Goal: Obtain resource: Obtain resource

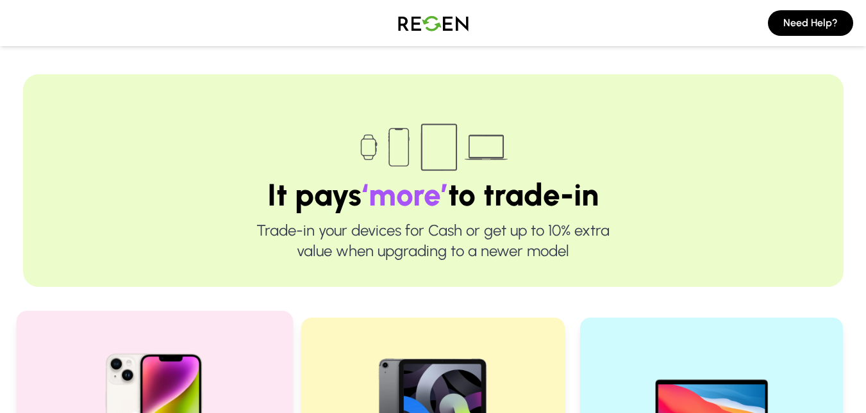
scroll to position [320, 0]
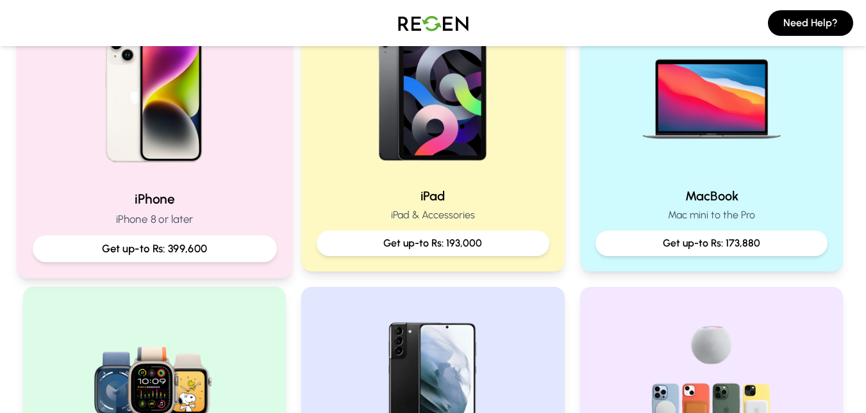
click at [220, 220] on p "iPhone 8 or later" at bounding box center [154, 219] width 244 height 16
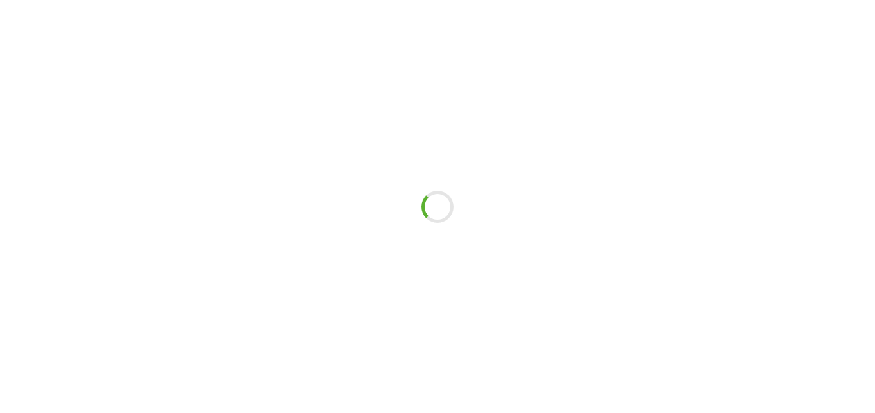
click at [220, 220] on div at bounding box center [437, 206] width 875 height 413
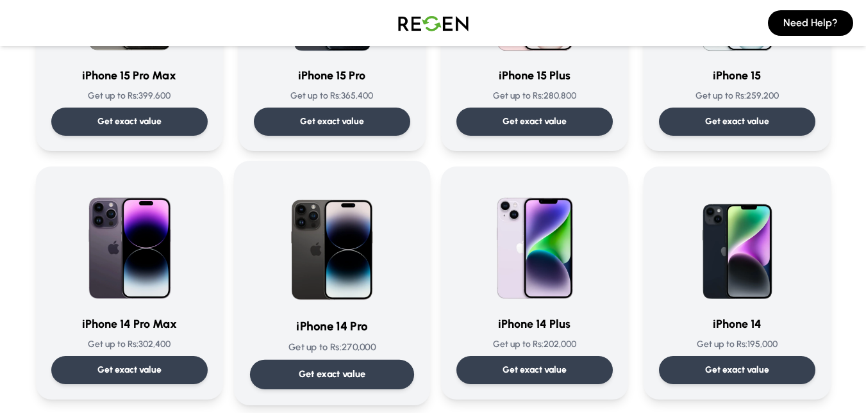
scroll to position [256, 0]
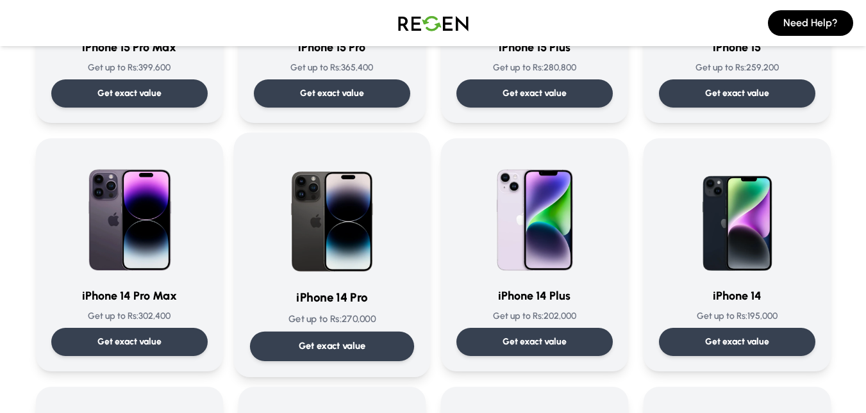
click at [297, 347] on div "Get exact value" at bounding box center [331, 346] width 164 height 29
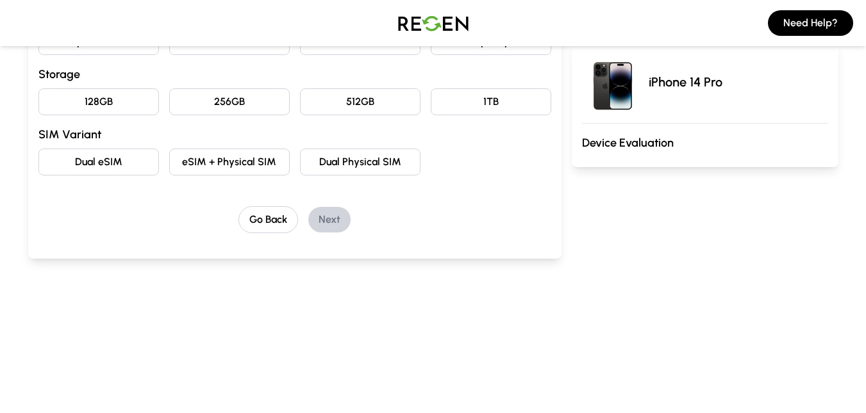
scroll to position [128, 0]
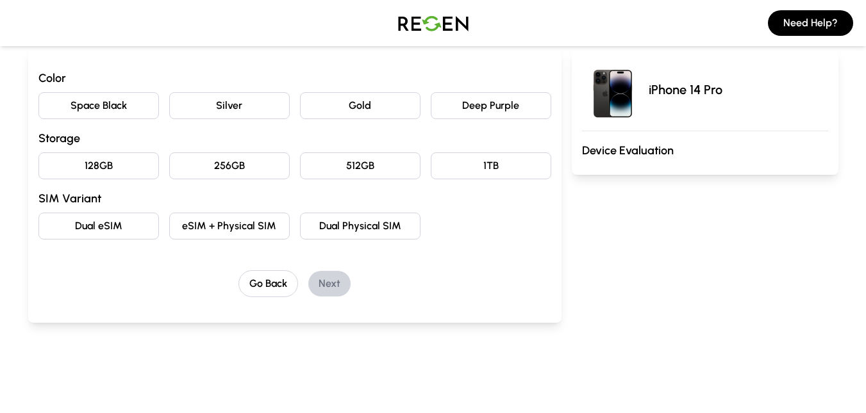
click at [477, 103] on button "Deep Purple" at bounding box center [491, 105] width 120 height 27
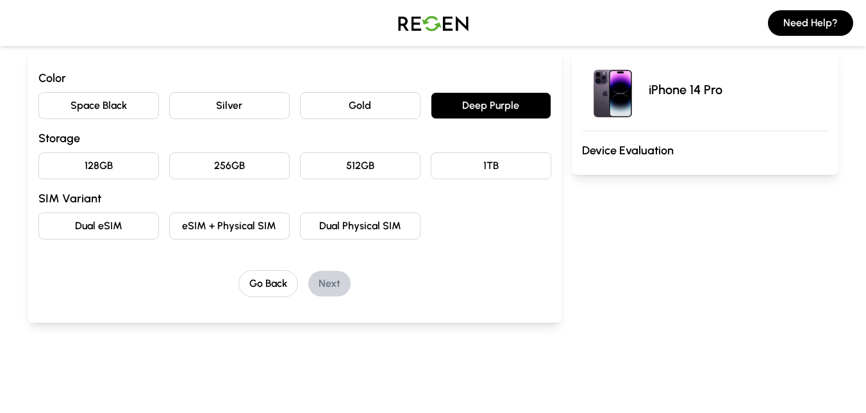
click at [241, 172] on button "256GB" at bounding box center [229, 166] width 120 height 27
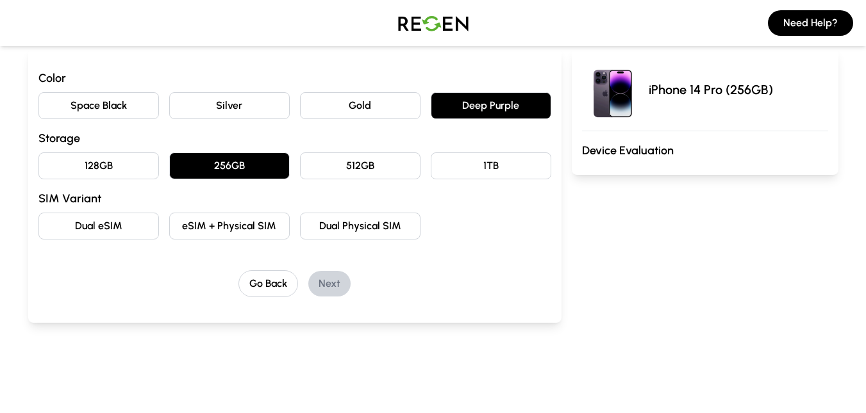
click at [203, 221] on button "eSIM + Physical SIM" at bounding box center [229, 226] width 120 height 27
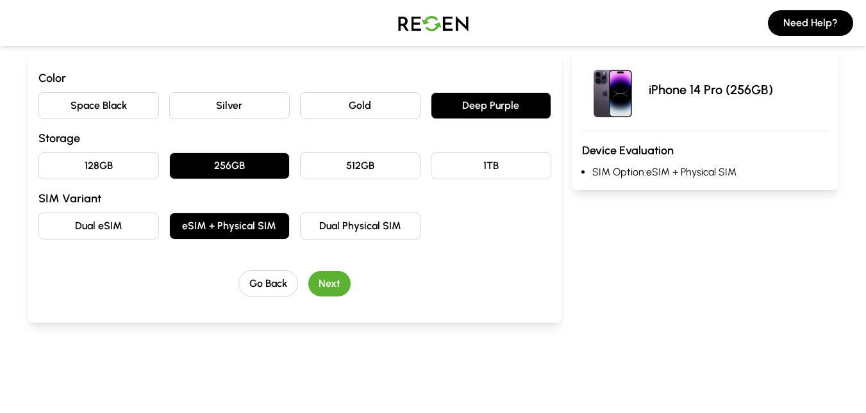
click at [331, 289] on button "Next" at bounding box center [329, 284] width 42 height 26
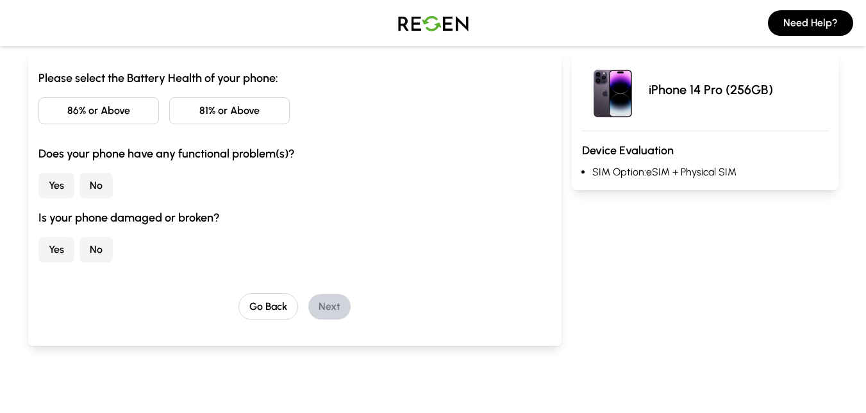
click at [186, 111] on button "81% or Above" at bounding box center [229, 110] width 120 height 27
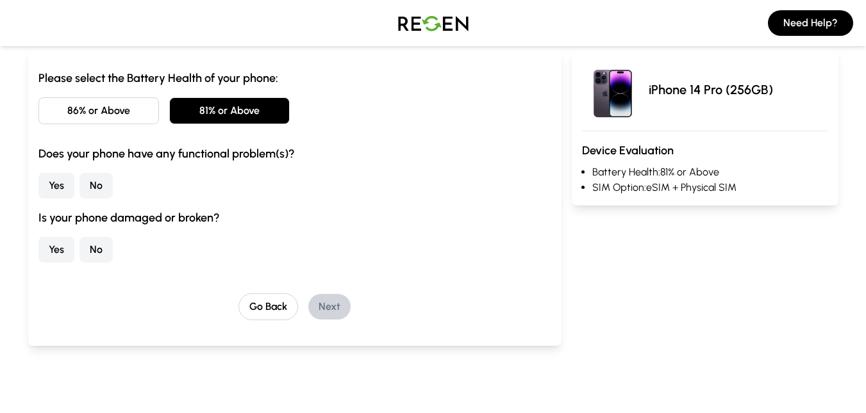
click at [91, 187] on button "No" at bounding box center [95, 186] width 33 height 26
click at [106, 244] on button "No" at bounding box center [95, 250] width 33 height 26
click at [322, 303] on button "Next" at bounding box center [329, 307] width 42 height 26
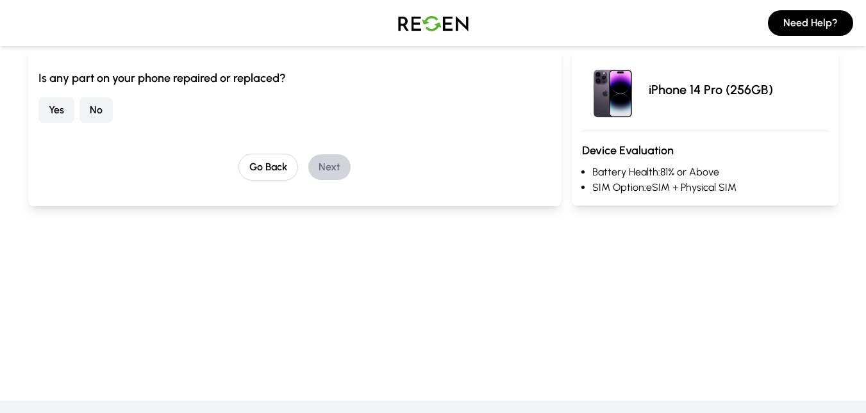
click at [110, 112] on button "No" at bounding box center [95, 110] width 33 height 26
click at [328, 163] on button "Next" at bounding box center [329, 167] width 42 height 26
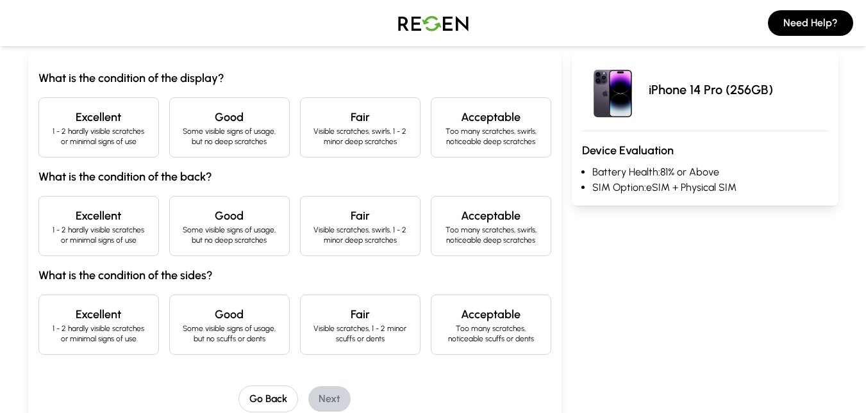
click at [109, 128] on p "1 - 2 hardly visible scratches or minimal signs of use" at bounding box center [98, 136] width 99 height 21
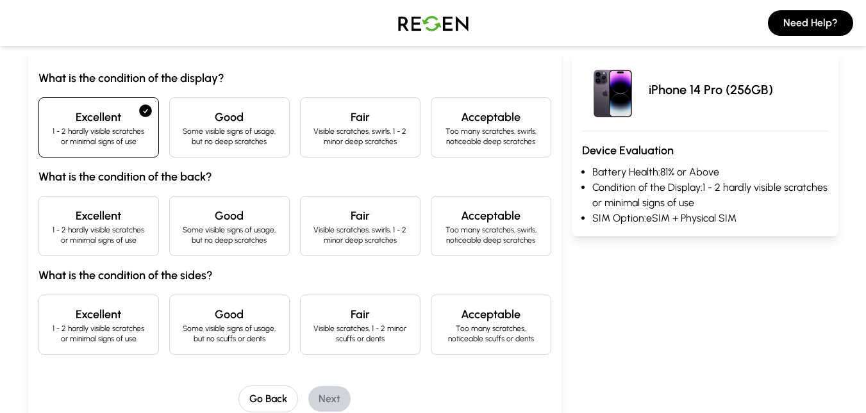
click at [92, 233] on p "1 - 2 hardly visible scratches or minimal signs of use" at bounding box center [98, 235] width 99 height 21
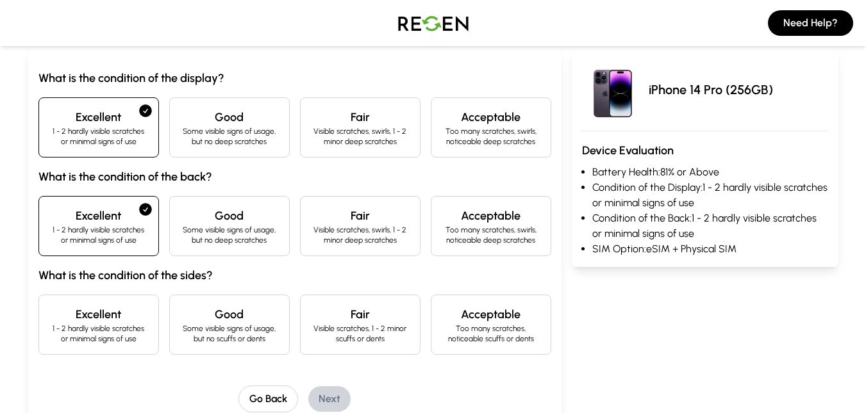
click at [104, 313] on h4 "Excellent" at bounding box center [98, 315] width 99 height 18
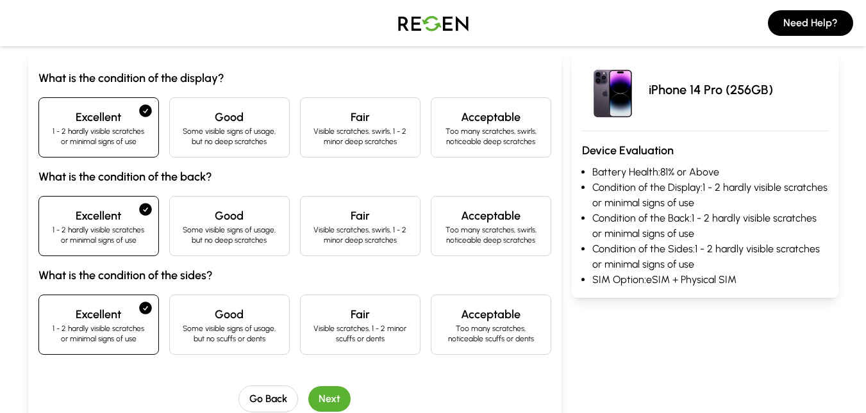
click at [340, 384] on div "What is the condition of the display? Excellent 1 - 2 hardly visible scratches …" at bounding box center [294, 240] width 513 height 343
click at [340, 387] on button "Next" at bounding box center [329, 399] width 42 height 26
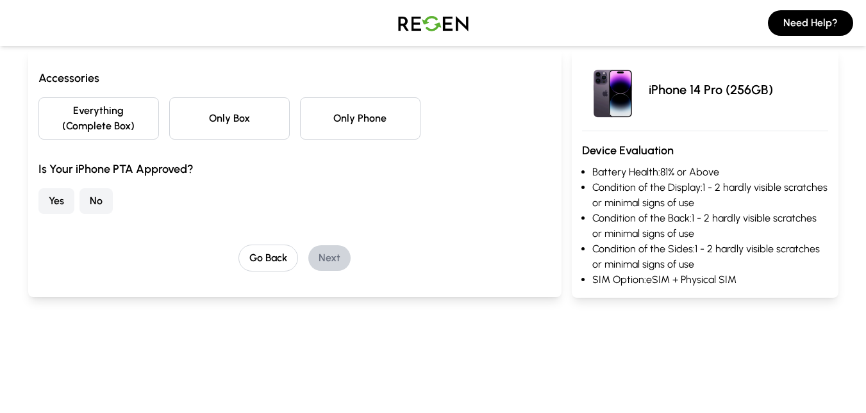
click at [345, 120] on button "Only Phone" at bounding box center [360, 118] width 120 height 42
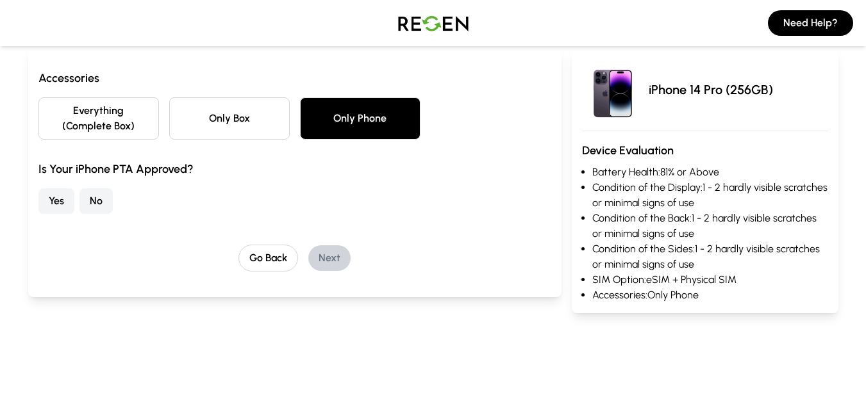
click at [105, 195] on button "No" at bounding box center [95, 201] width 33 height 26
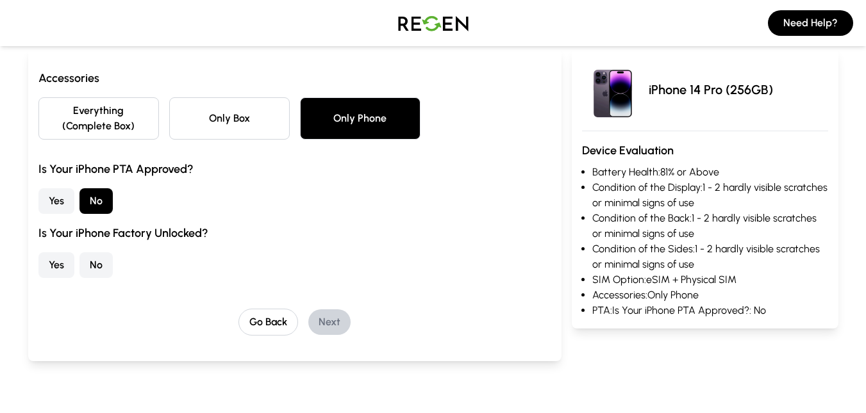
click at [99, 272] on button "No" at bounding box center [95, 265] width 33 height 26
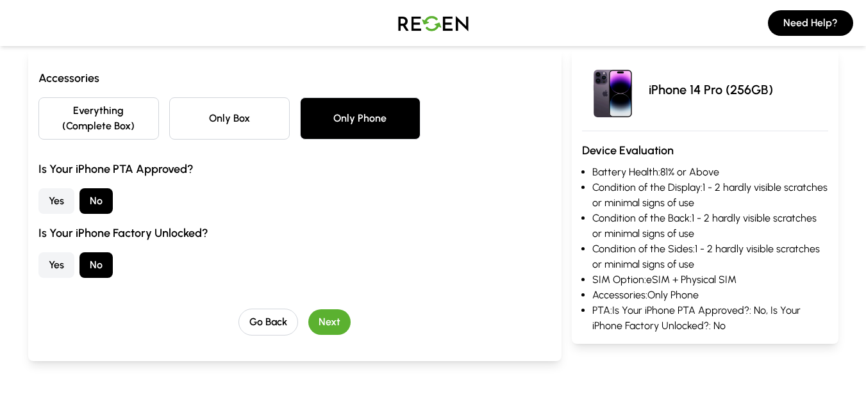
click at [53, 268] on button "Yes" at bounding box center [56, 265] width 36 height 26
click at [322, 320] on button "Next" at bounding box center [329, 323] width 42 height 26
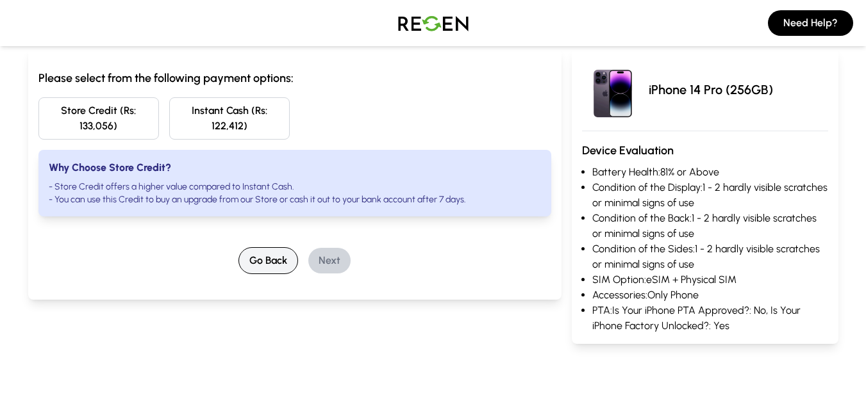
click at [263, 249] on button "Go Back" at bounding box center [268, 260] width 60 height 27
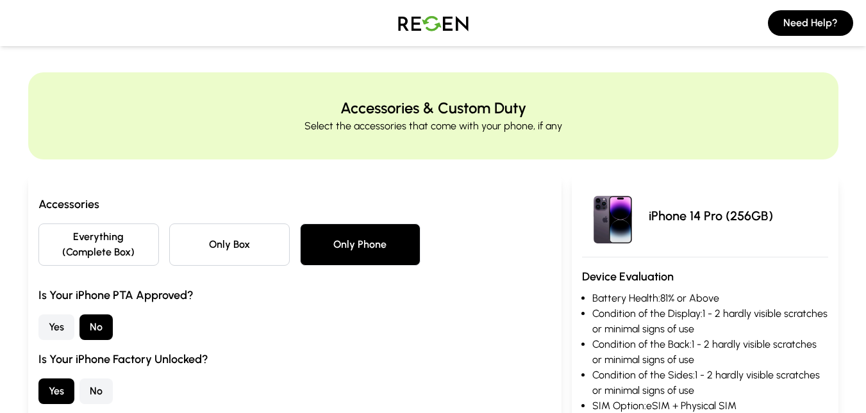
scroll to position [0, 0]
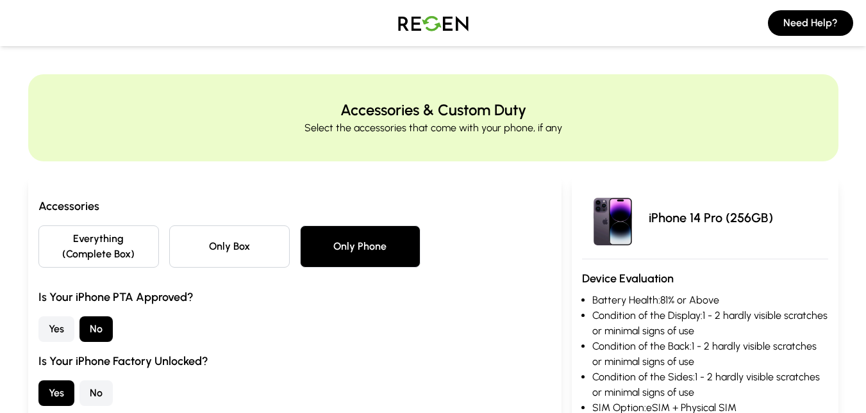
click at [88, 384] on button "No" at bounding box center [95, 394] width 33 height 26
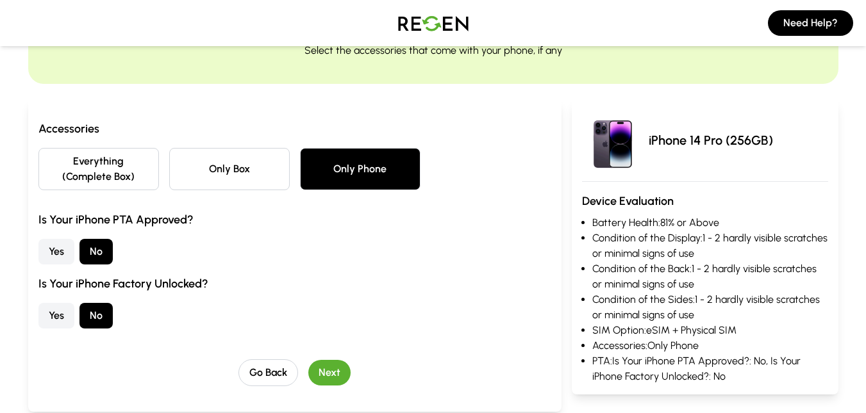
scroll to position [192, 0]
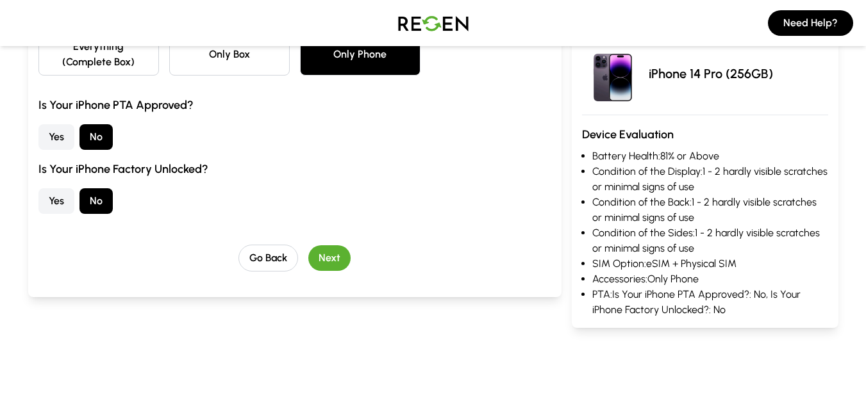
click at [335, 267] on button "Next" at bounding box center [329, 258] width 42 height 26
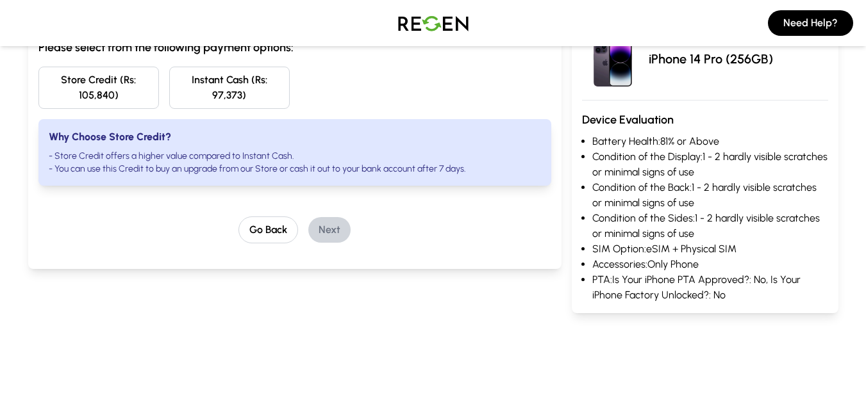
scroll to position [128, 0]
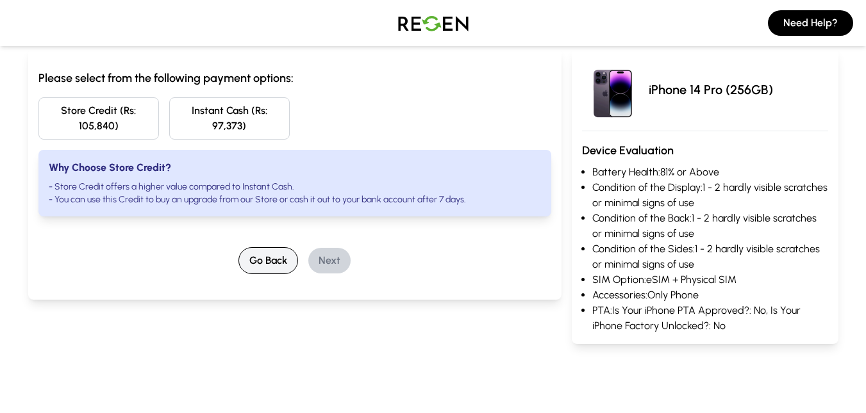
click at [267, 252] on button "Go Back" at bounding box center [268, 260] width 60 height 27
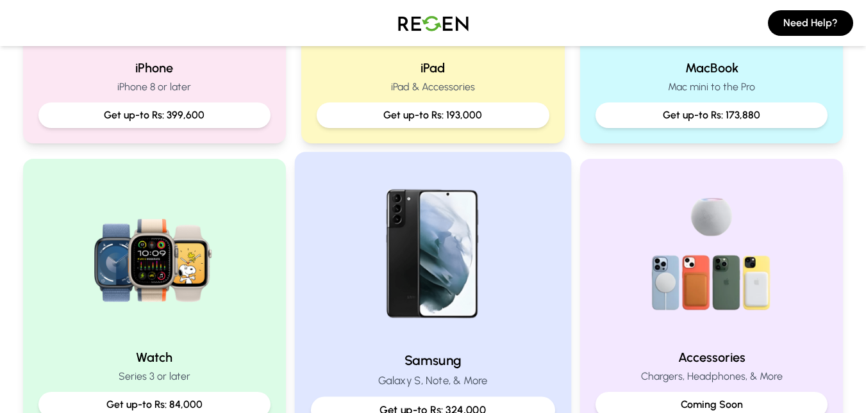
scroll to position [577, 0]
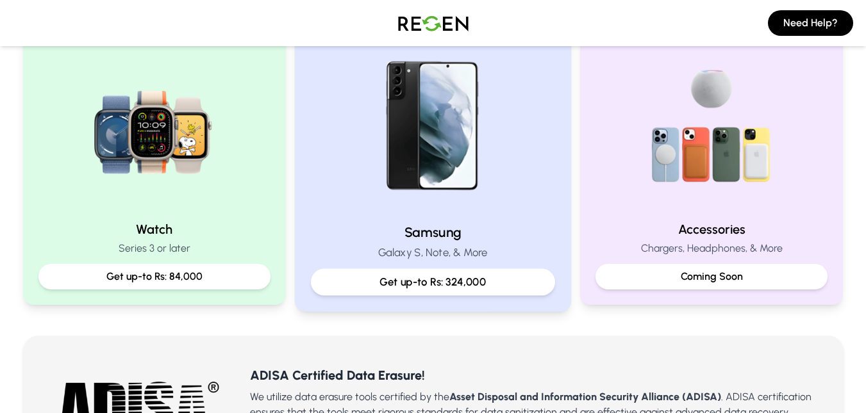
click at [437, 270] on div "Get up-to Rs: 324,000" at bounding box center [433, 282] width 244 height 27
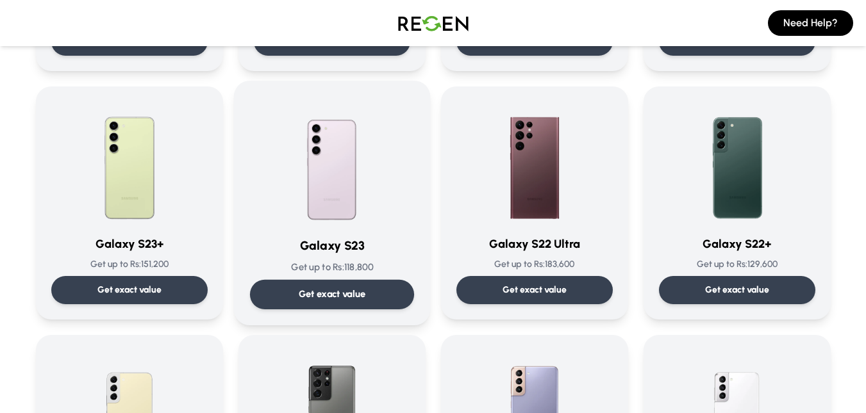
scroll to position [320, 0]
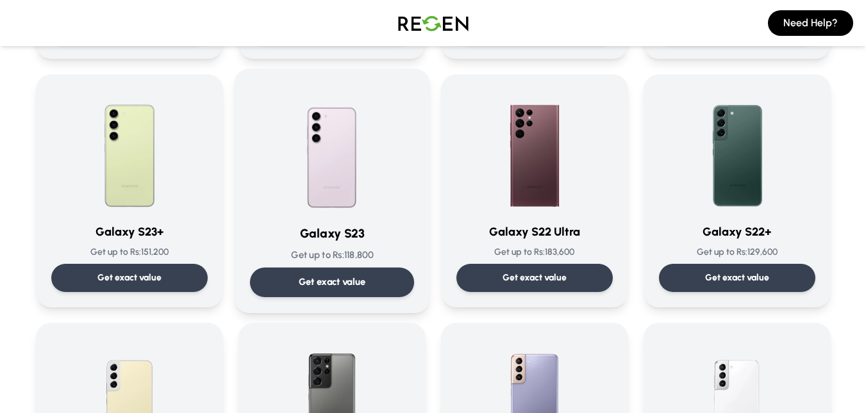
click at [351, 271] on div "Get exact value" at bounding box center [331, 282] width 164 height 29
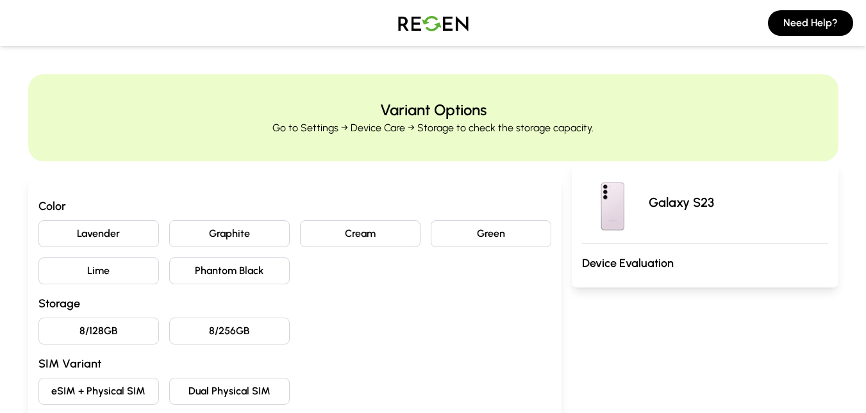
click at [274, 263] on button "Phantom Black" at bounding box center [229, 271] width 120 height 27
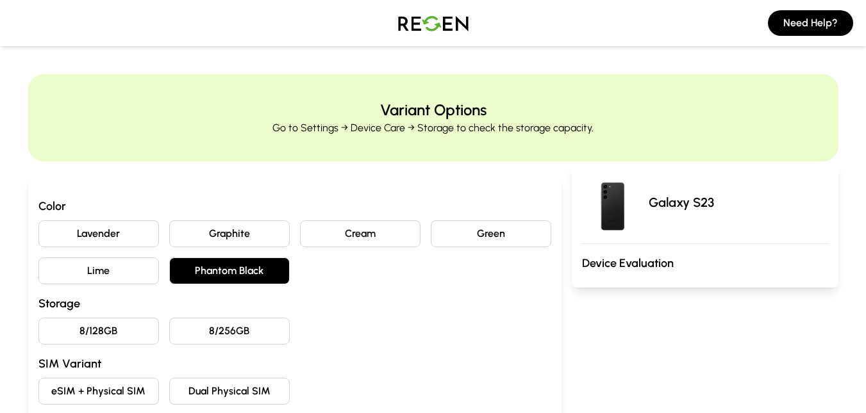
click at [230, 329] on button "8/256GB" at bounding box center [229, 331] width 120 height 27
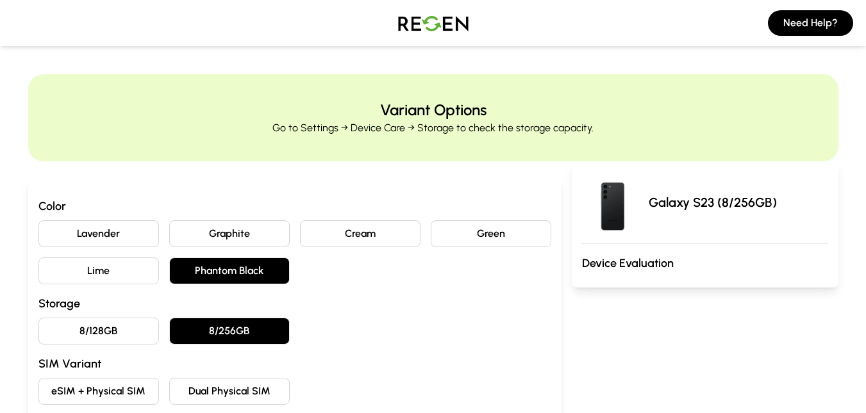
click at [134, 388] on button "eSIM + Physical SIM" at bounding box center [98, 391] width 120 height 27
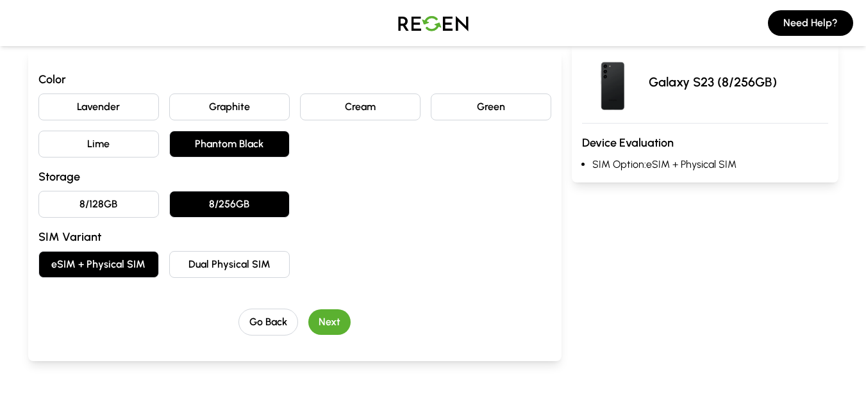
scroll to position [128, 0]
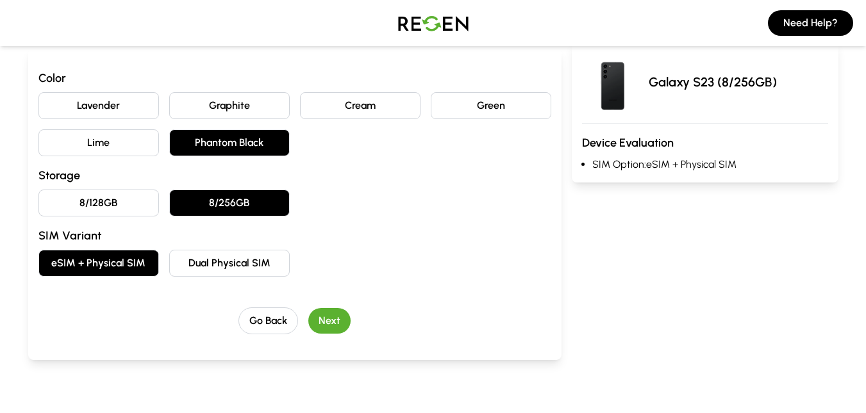
click at [352, 324] on div "Go Back Next" at bounding box center [294, 321] width 513 height 27
click at [340, 317] on button "Next" at bounding box center [329, 321] width 42 height 26
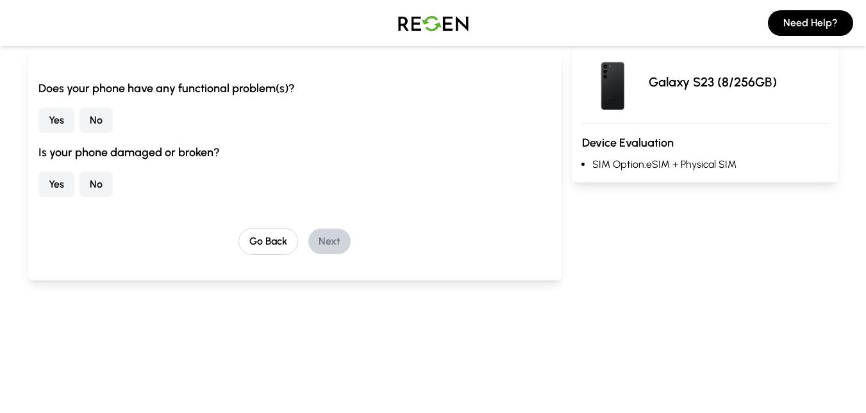
click at [99, 116] on button "No" at bounding box center [95, 121] width 33 height 26
click at [83, 186] on button "No" at bounding box center [95, 185] width 33 height 26
click at [346, 241] on button "Next" at bounding box center [329, 242] width 42 height 26
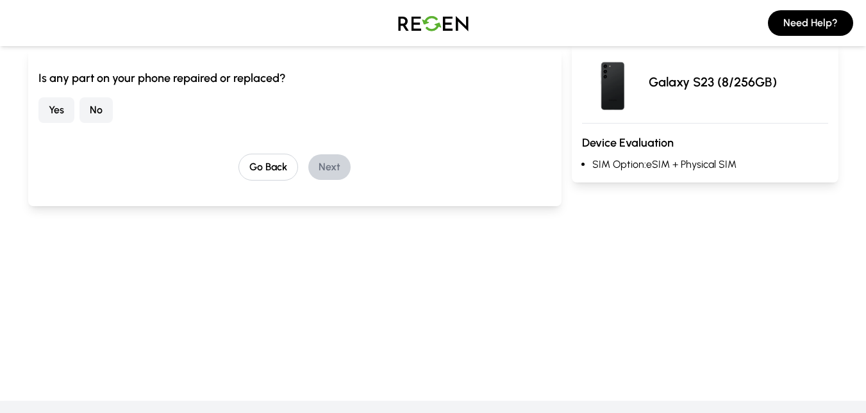
click at [99, 107] on button "No" at bounding box center [95, 110] width 33 height 26
click at [336, 165] on button "Next" at bounding box center [329, 167] width 42 height 26
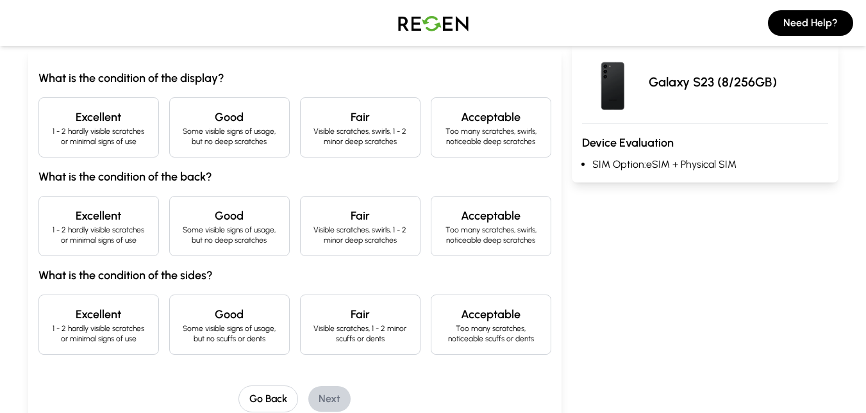
click at [114, 138] on p "1 - 2 hardly visible scratches or minimal signs of use" at bounding box center [98, 136] width 99 height 21
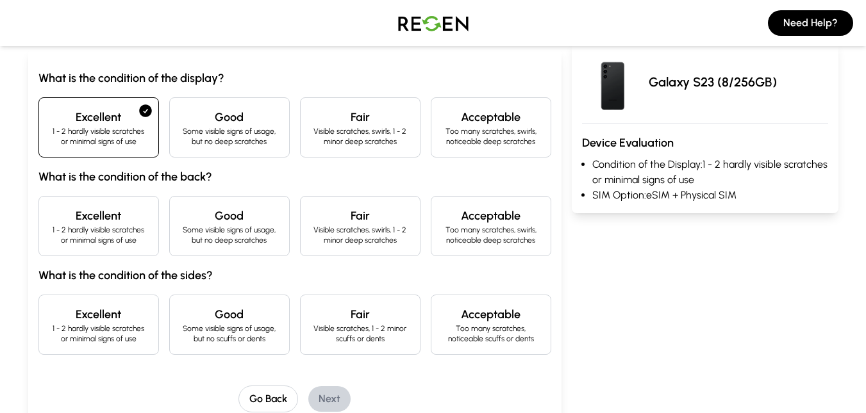
click at [110, 244] on p "1 - 2 hardly visible scratches or minimal signs of use" at bounding box center [98, 235] width 99 height 21
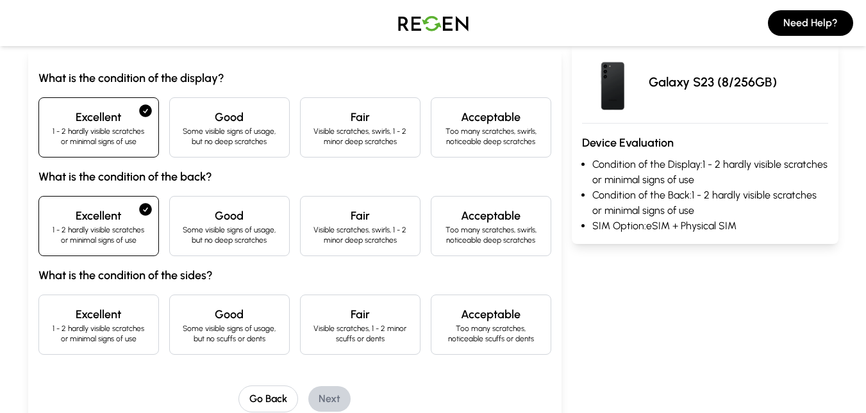
click at [106, 317] on h4 "Excellent" at bounding box center [98, 315] width 99 height 18
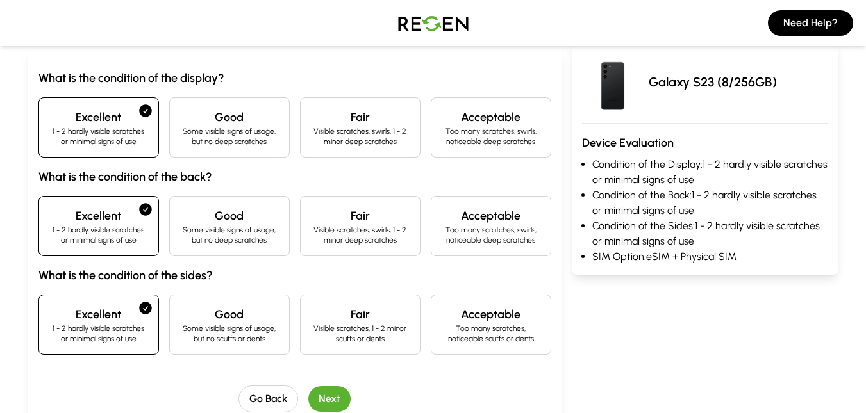
click at [339, 393] on button "Next" at bounding box center [329, 399] width 42 height 26
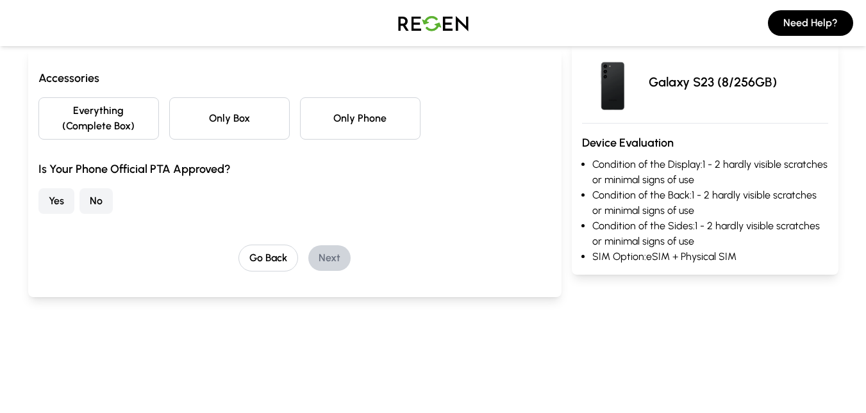
click at [356, 115] on button "Only Phone" at bounding box center [360, 118] width 120 height 42
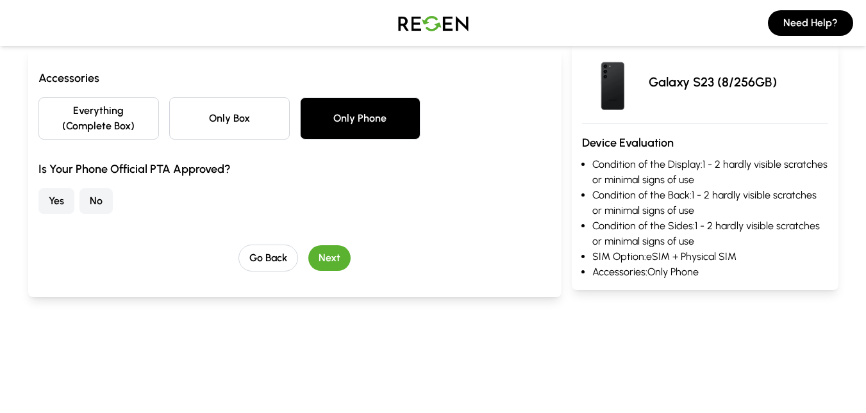
click at [88, 195] on button "No" at bounding box center [95, 201] width 33 height 26
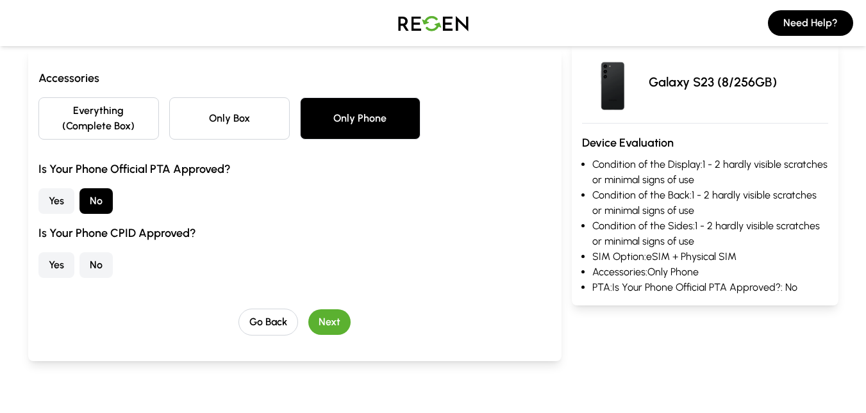
click at [86, 267] on button "No" at bounding box center [95, 265] width 33 height 26
click at [335, 318] on button "Next" at bounding box center [329, 323] width 42 height 26
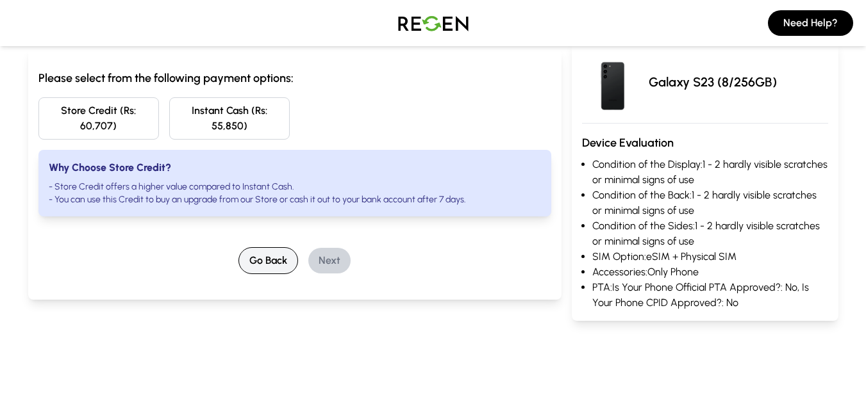
click at [294, 258] on button "Go Back" at bounding box center [268, 260] width 60 height 27
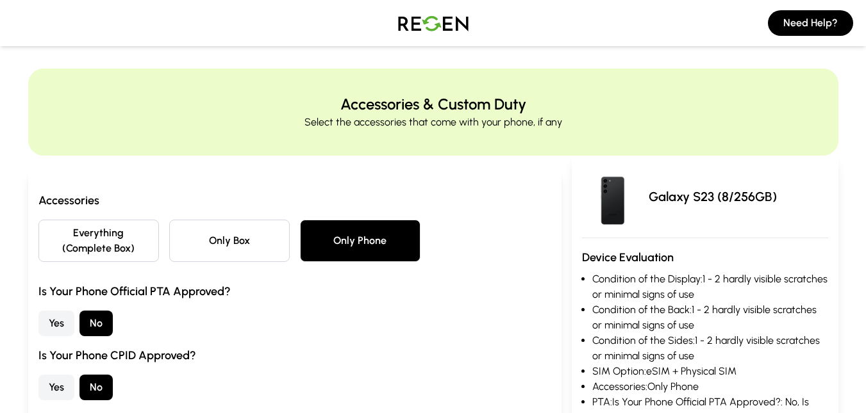
scroll to position [0, 0]
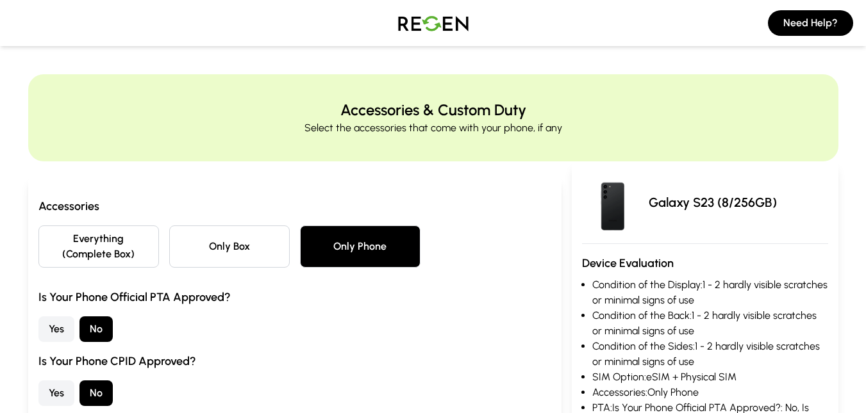
click at [57, 384] on button "Yes" at bounding box center [56, 394] width 36 height 26
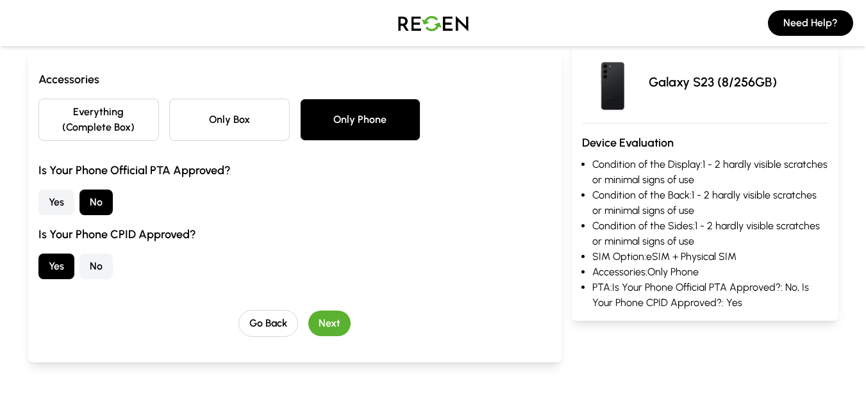
scroll to position [128, 0]
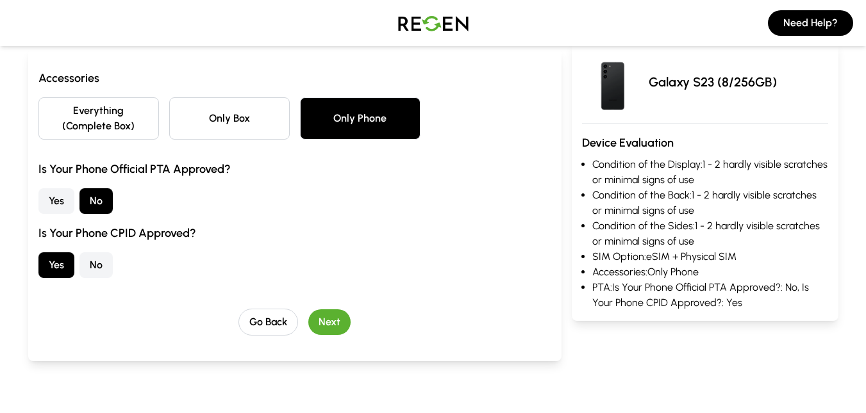
click at [333, 329] on button "Next" at bounding box center [329, 323] width 42 height 26
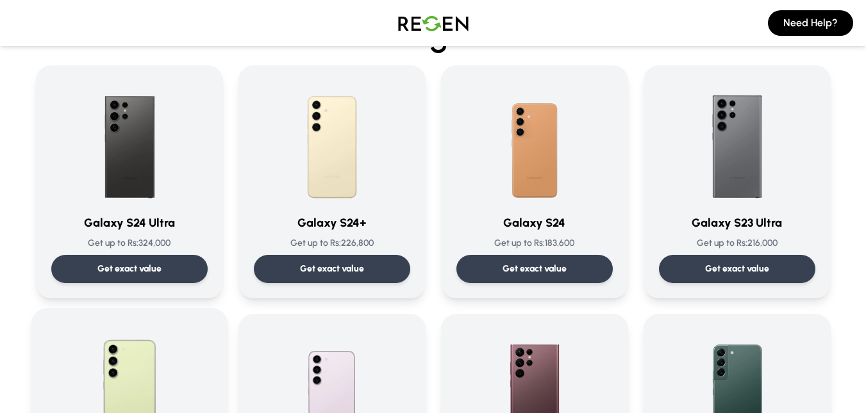
scroll to position [256, 0]
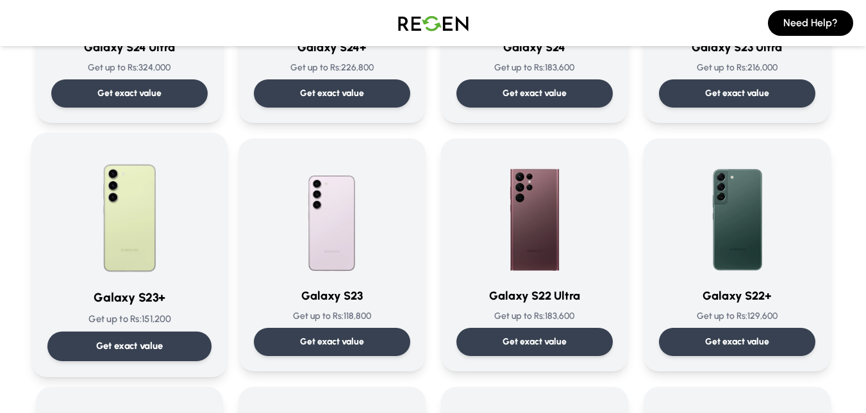
click at [145, 347] on p "Get exact value" at bounding box center [128, 346] width 67 height 13
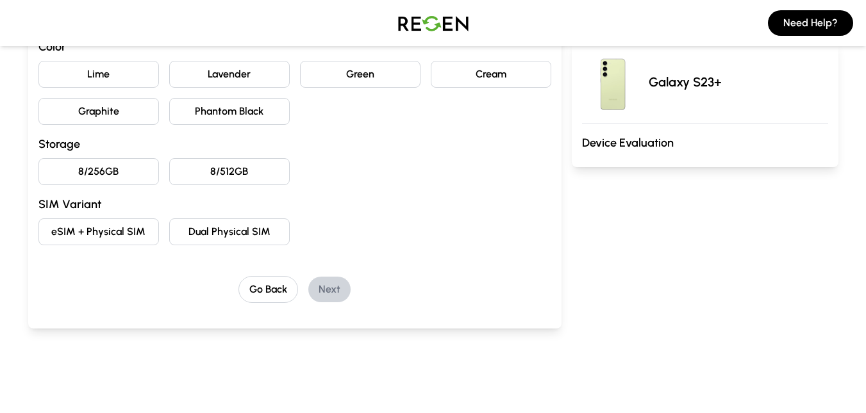
scroll to position [128, 0]
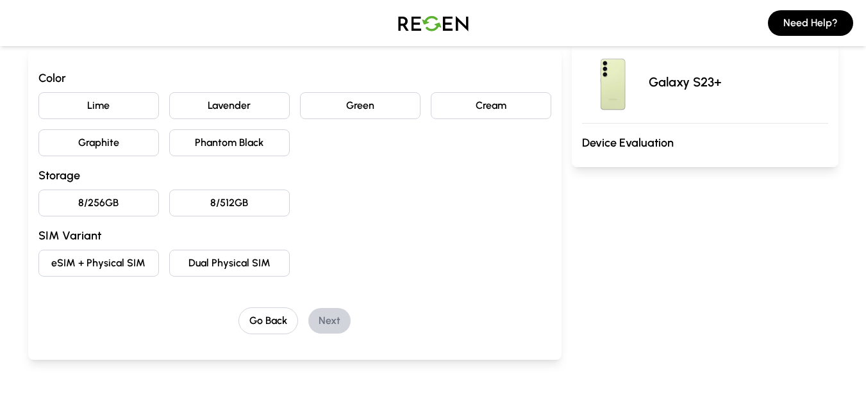
click at [199, 156] on button "Phantom Black" at bounding box center [229, 142] width 120 height 27
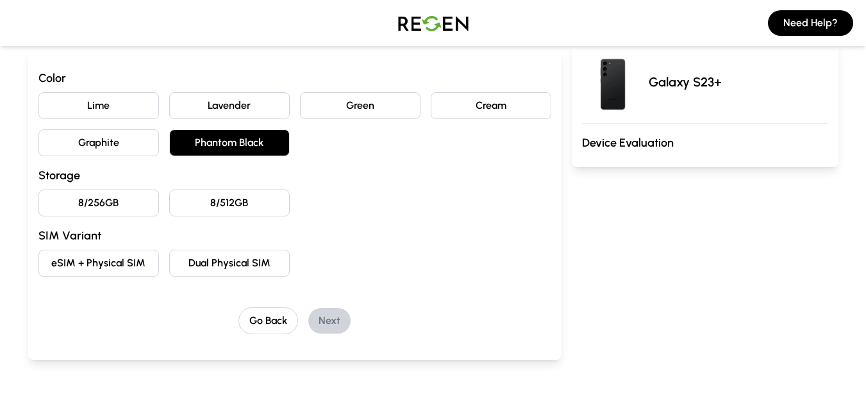
click at [215, 206] on button "8/512GB" at bounding box center [229, 203] width 120 height 27
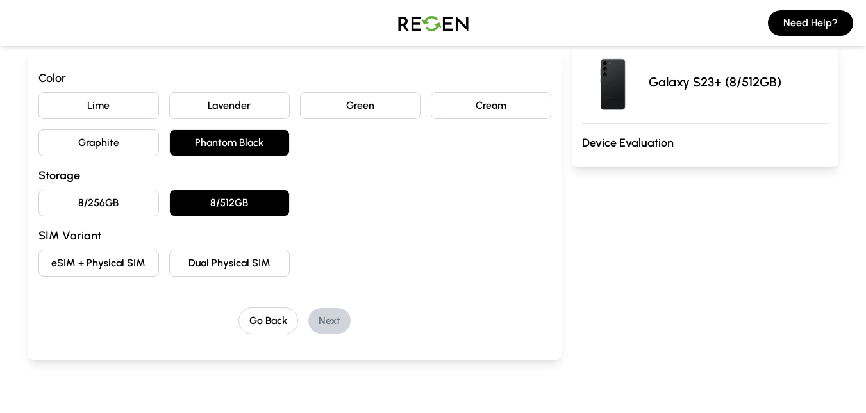
click at [133, 206] on button "8/256GB" at bounding box center [98, 203] width 120 height 27
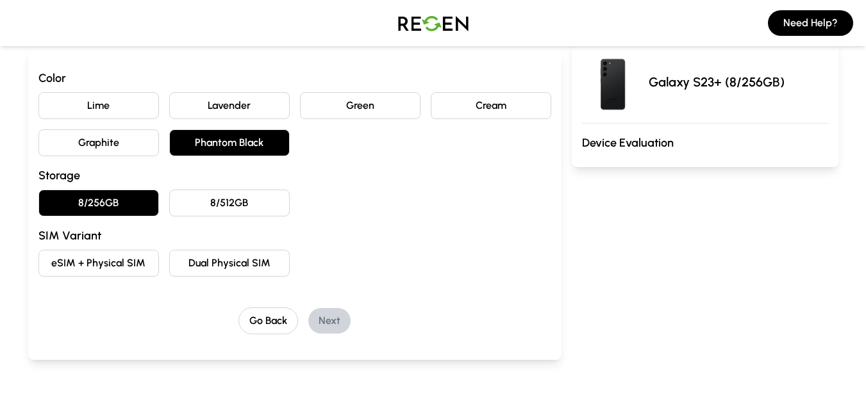
click at [135, 286] on div "Color Lime Lavender Green Cream Graphite Phantom Black Storage 8/256GB 8/512GB …" at bounding box center [294, 201] width 513 height 265
click at [138, 265] on button "eSIM + Physical SIM" at bounding box center [98, 263] width 120 height 27
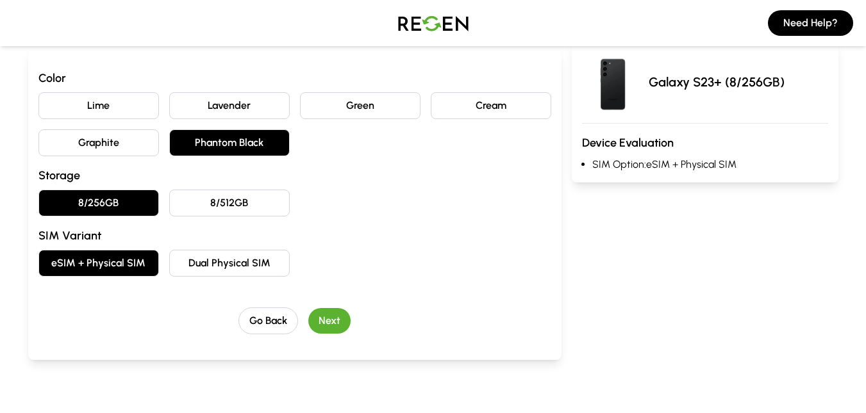
drag, startPoint x: 305, startPoint y: 308, endPoint x: 317, endPoint y: 315, distance: 13.9
click at [311, 311] on div "Go Back Next" at bounding box center [294, 321] width 513 height 27
click at [322, 320] on button "Next" at bounding box center [329, 321] width 42 height 26
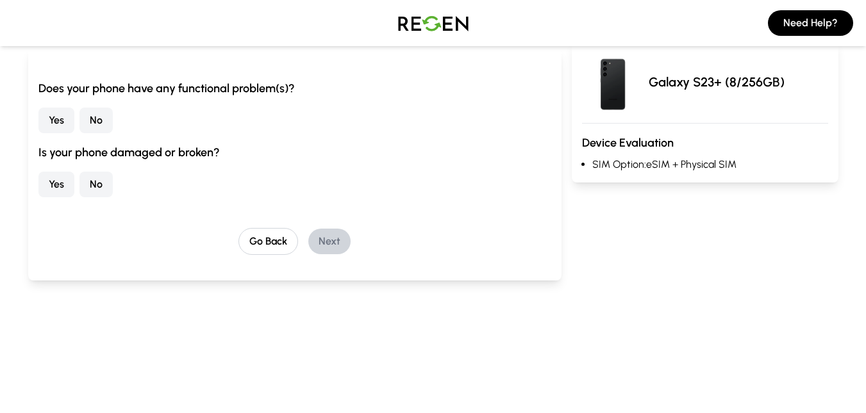
click at [95, 112] on button "No" at bounding box center [95, 121] width 33 height 26
click at [99, 179] on button "No" at bounding box center [95, 185] width 33 height 26
click at [326, 249] on button "Next" at bounding box center [329, 242] width 42 height 26
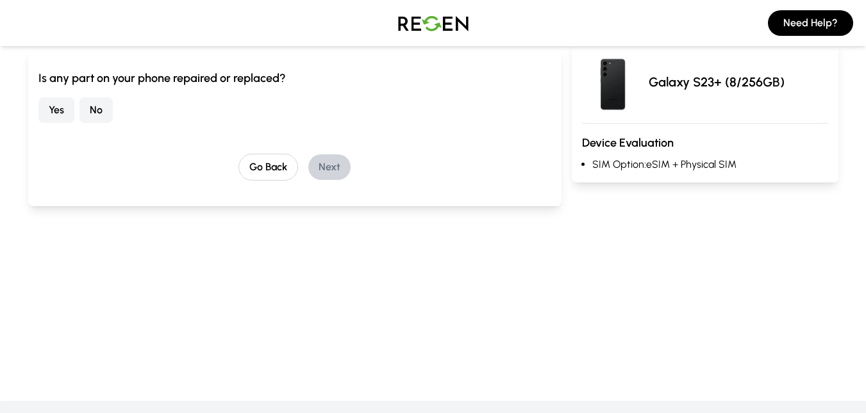
click at [84, 117] on button "No" at bounding box center [95, 110] width 33 height 26
click at [312, 165] on button "Next" at bounding box center [329, 167] width 42 height 26
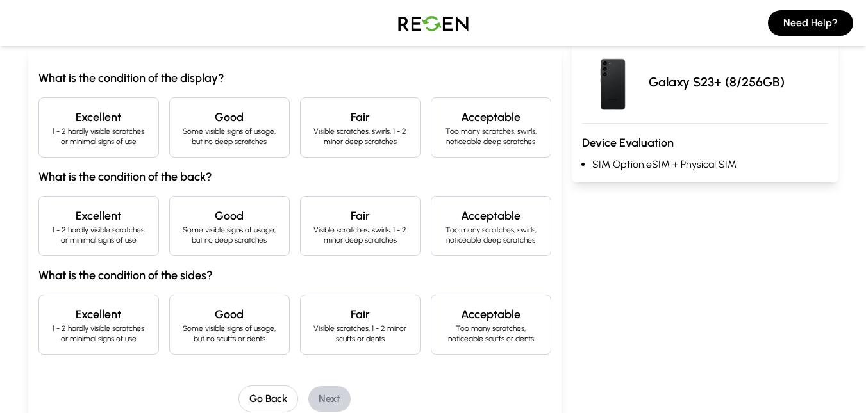
click at [138, 106] on div "Excellent 1 - 2 hardly visible scratches or minimal signs of use" at bounding box center [98, 127] width 120 height 60
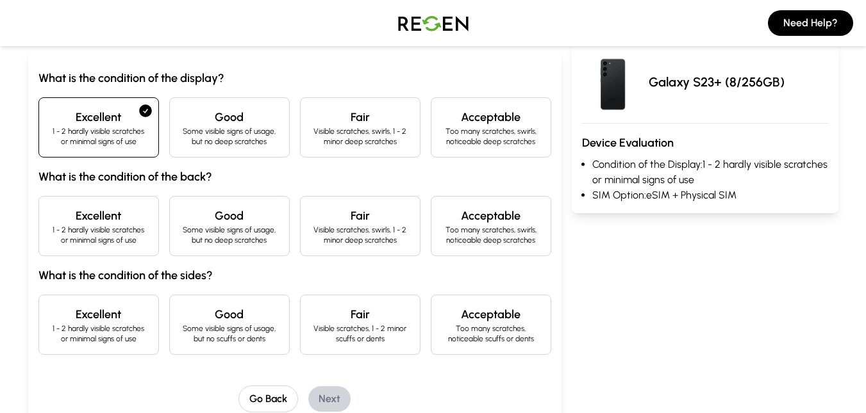
click at [103, 235] on p "1 - 2 hardly visible scratches or minimal signs of use" at bounding box center [98, 235] width 99 height 21
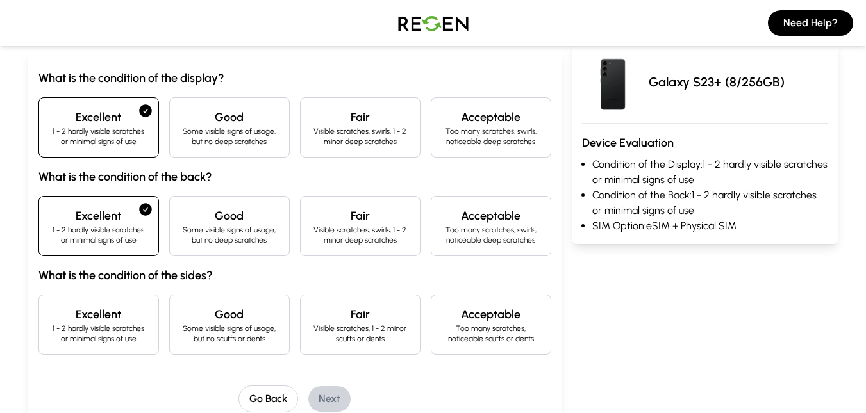
click at [109, 300] on div "Excellent 1 - 2 hardly visible scratches or minimal signs of use" at bounding box center [98, 325] width 120 height 60
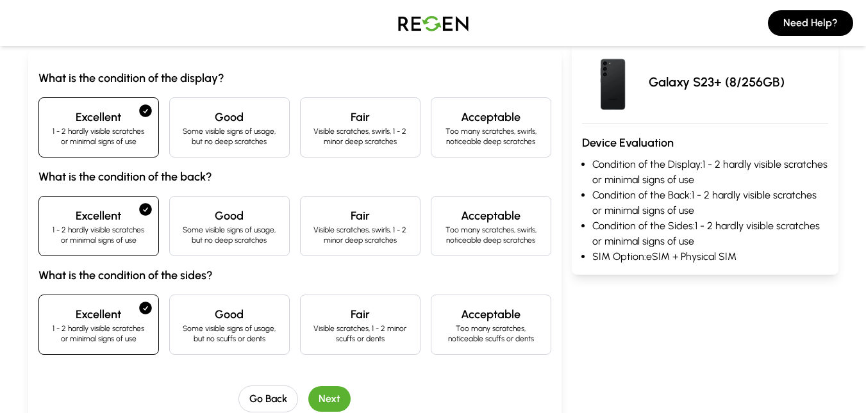
click at [320, 394] on button "Next" at bounding box center [329, 399] width 42 height 26
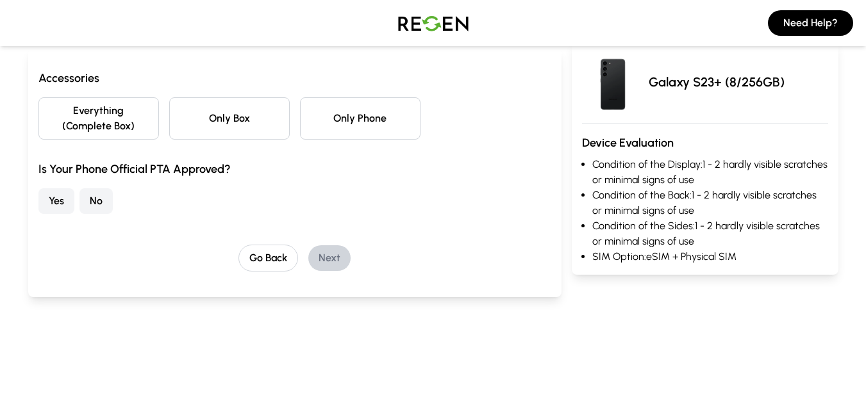
click at [297, 119] on div "Everything (Complete Box) Only Box Only Phone" at bounding box center [294, 118] width 513 height 42
click at [305, 120] on button "Only Phone" at bounding box center [360, 118] width 120 height 42
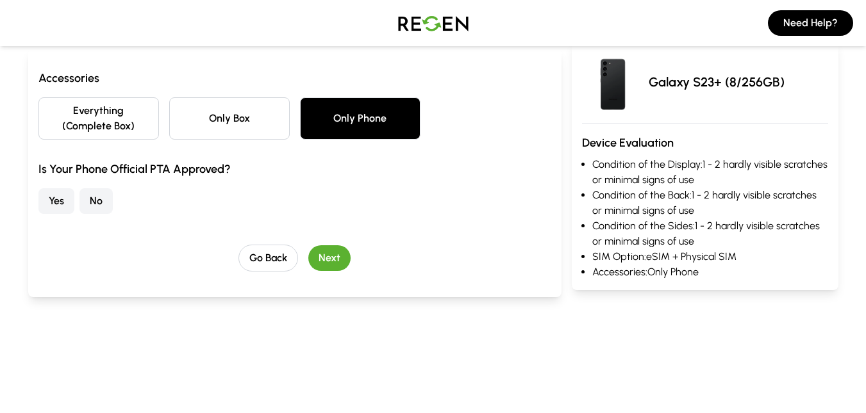
click at [91, 186] on div "Is Your Phone Official PTA Approved? Yes No" at bounding box center [294, 187] width 513 height 54
drag, startPoint x: 94, startPoint y: 197, endPoint x: 95, endPoint y: 224, distance: 26.3
click at [95, 197] on button "No" at bounding box center [95, 201] width 33 height 26
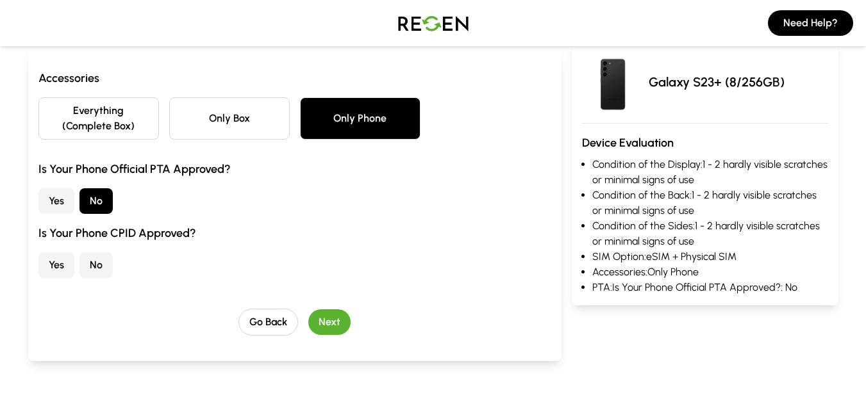
click at [69, 258] on button "Yes" at bounding box center [56, 265] width 36 height 26
click at [309, 313] on div "Go Back Next" at bounding box center [294, 322] width 513 height 27
click at [322, 320] on button "Next" at bounding box center [329, 323] width 42 height 26
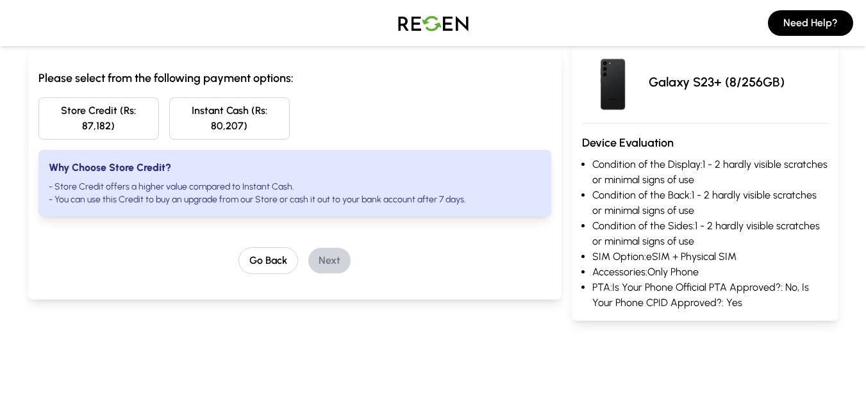
drag, startPoint x: 564, startPoint y: 140, endPoint x: 563, endPoint y: 119, distance: 21.2
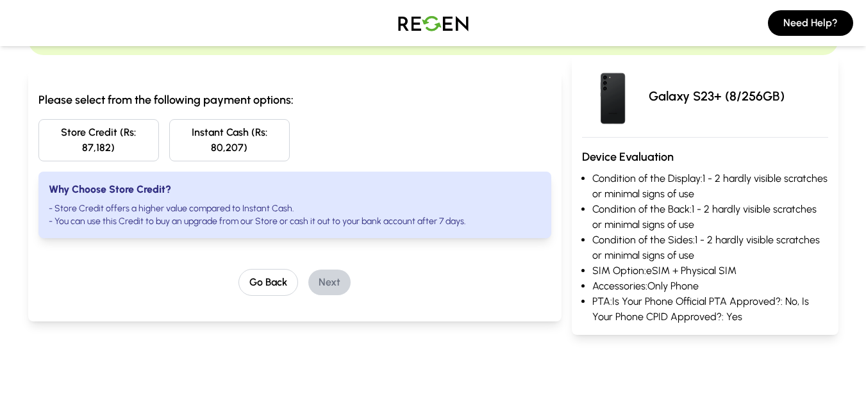
scroll to position [0, 0]
